Goal: Transaction & Acquisition: Purchase product/service

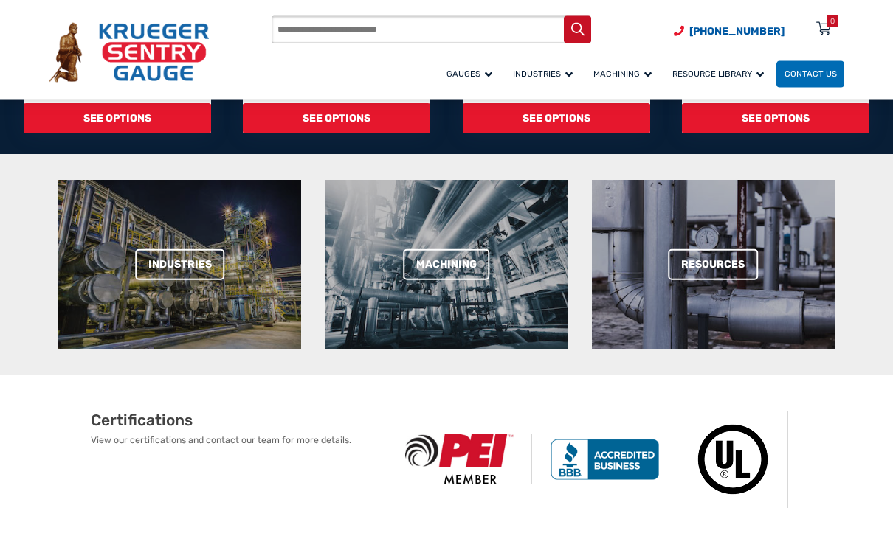
scroll to position [589, 0]
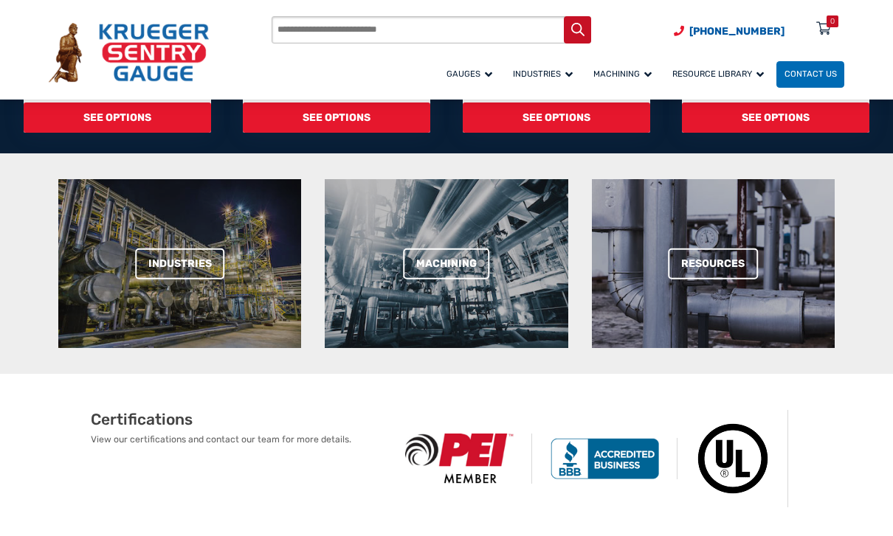
click at [450, 266] on link "Machining" at bounding box center [446, 264] width 87 height 32
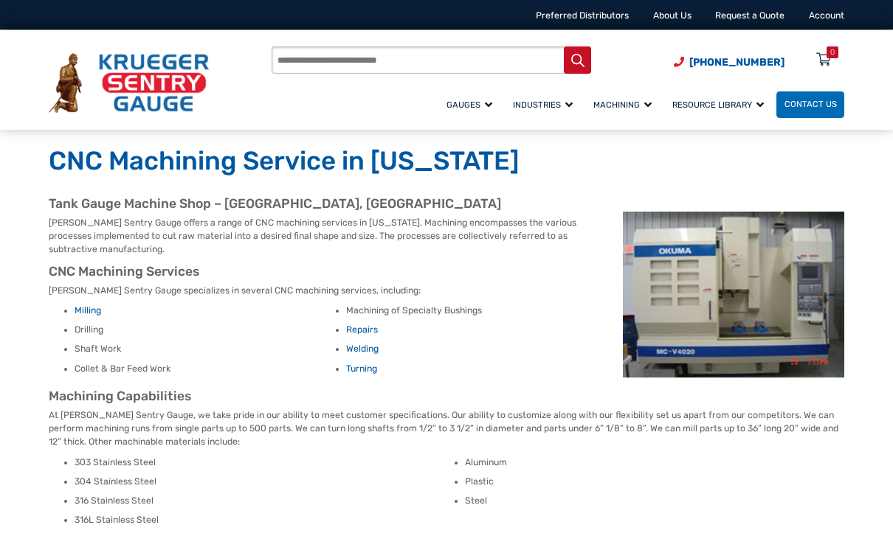
click at [0, 0] on span "Barrel Gauge (Type B)" at bounding box center [0, 0] width 0 height 0
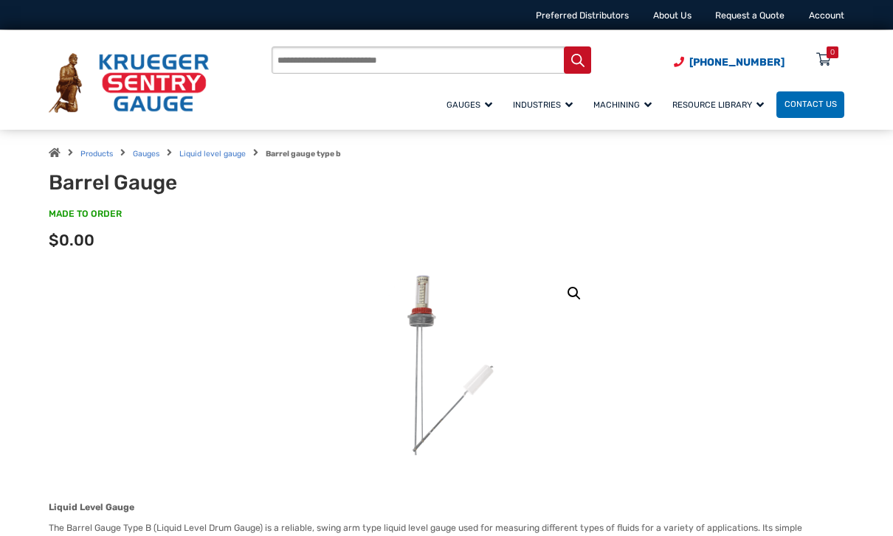
click at [431, 341] on img at bounding box center [553, 528] width 516 height 516
click at [420, 288] on img at bounding box center [553, 528] width 516 height 516
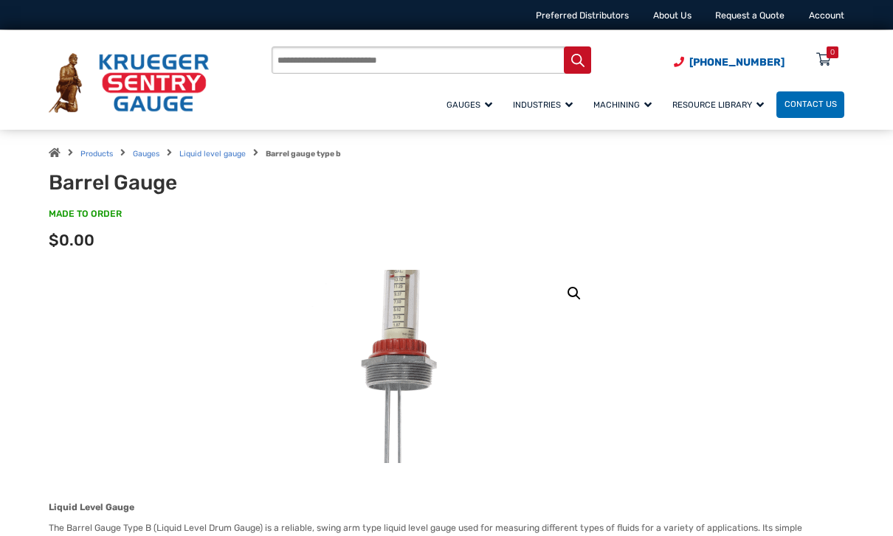
click at [448, 344] on img at bounding box center [465, 496] width 516 height 516
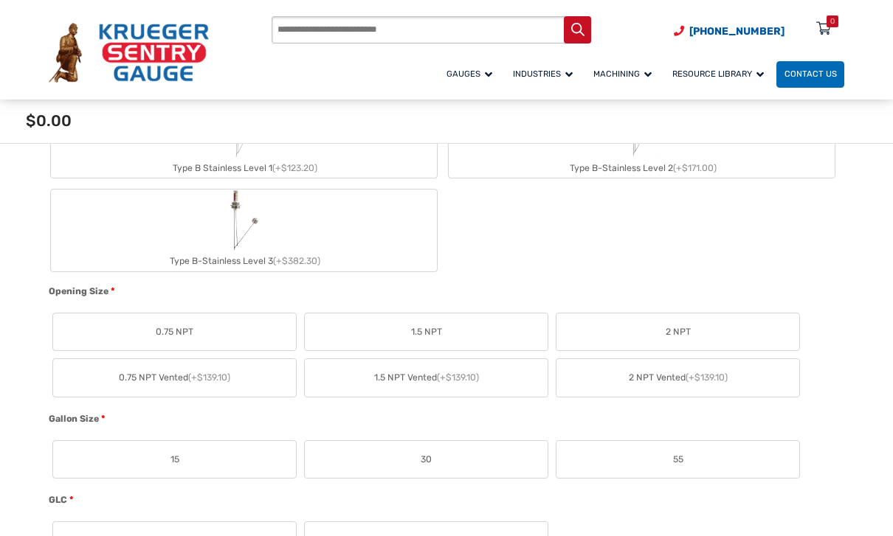
scroll to position [682, 0]
click at [700, 335] on label "2 NPT" at bounding box center [677, 331] width 243 height 38
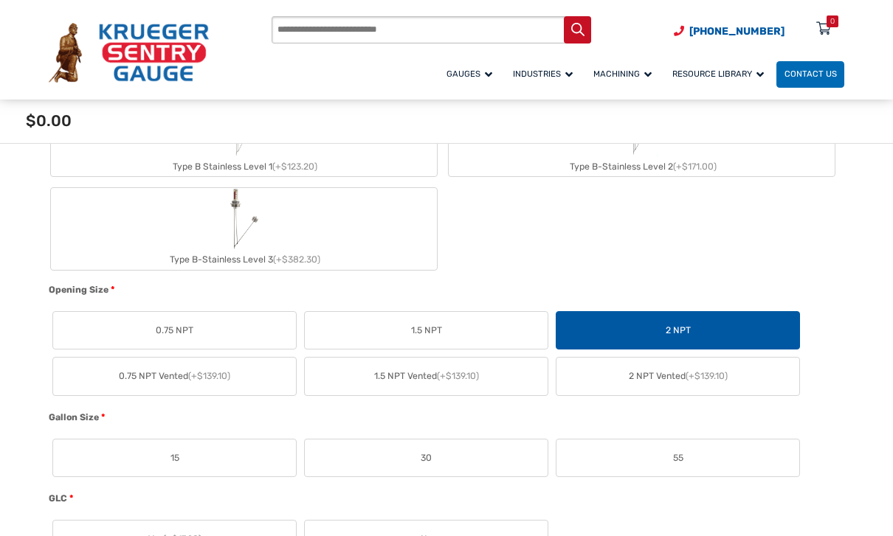
click at [688, 455] on label "55" at bounding box center [677, 459] width 243 height 38
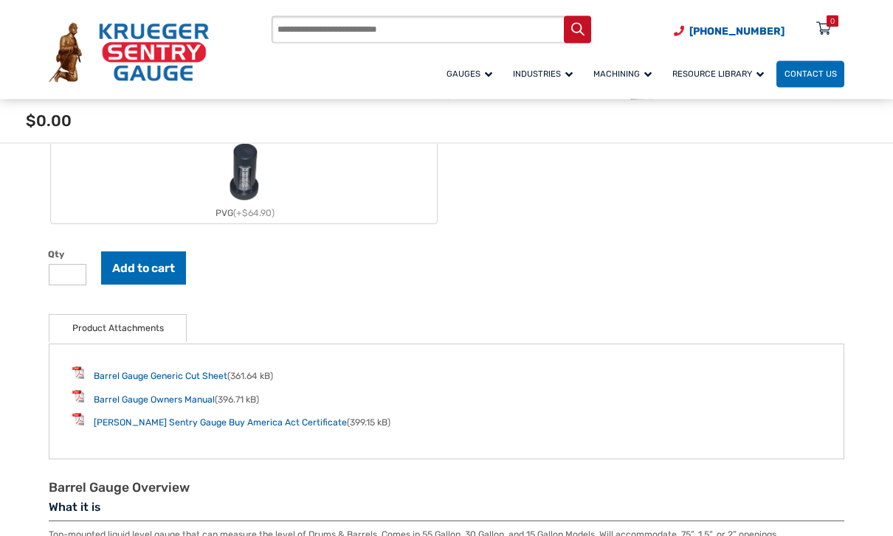
scroll to position [1625, 0]
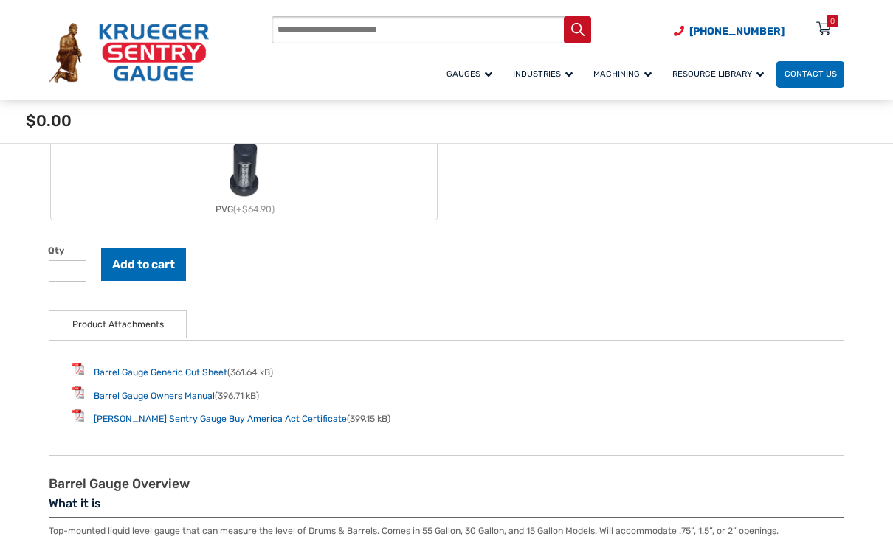
click at [91, 420] on li "[PERSON_NAME] Sentry Gauge Buy America Act Certificate (399.15 kB)" at bounding box center [446, 417] width 749 height 17
click at [110, 392] on link "Barrel Gauge Owners Manual" at bounding box center [154, 396] width 121 height 10
